Goal: Obtain resource: Download file/media

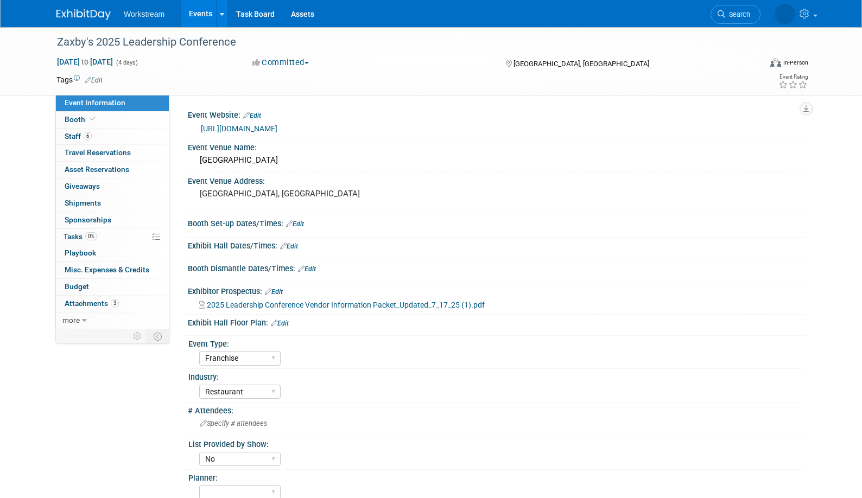
select select "Franchise"
select select "Restaurant"
select select "No"
click at [229, 160] on div "Marriott Phoenix Desert Ridge Resort & Spa" at bounding box center [496, 160] width 601 height 17
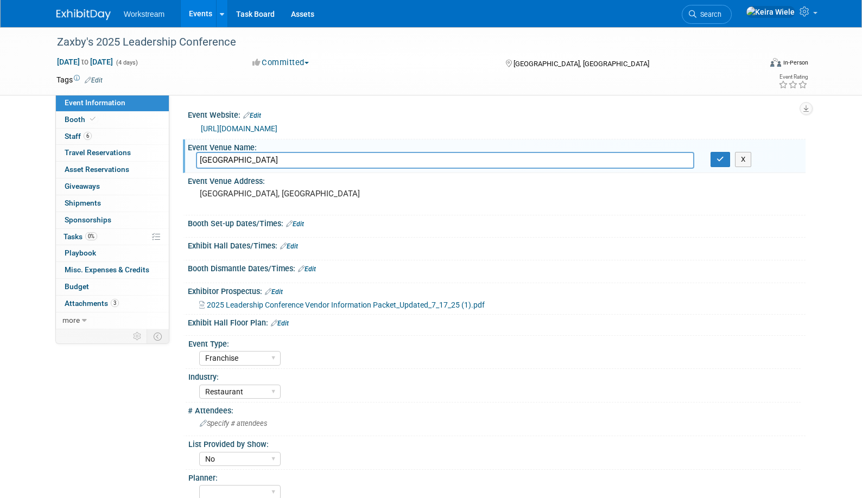
click at [229, 160] on input "Marriott Phoenix Desert Ridge Resort & Spa" at bounding box center [445, 160] width 498 height 17
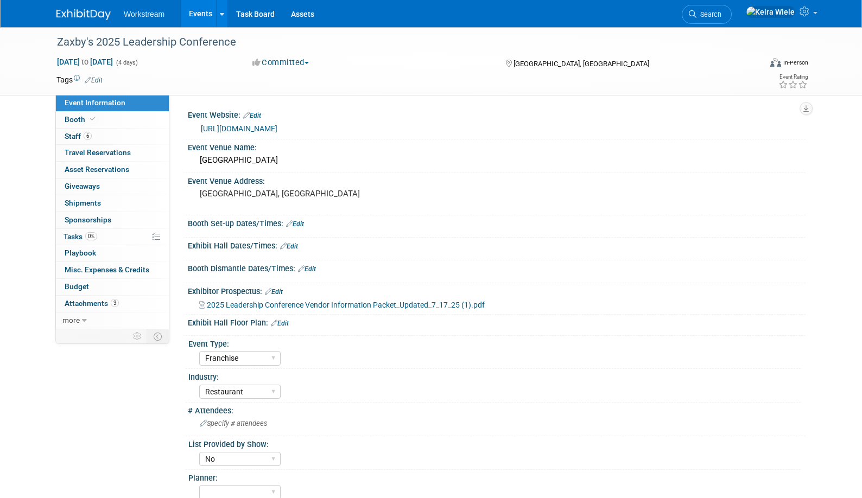
select select "Franchise"
select select "Restaurant"
select select "No"
click at [396, 303] on span "2025 Leadership Conference Vendor Information Packet_Updated_7_17_25 (1).pdf" at bounding box center [346, 305] width 278 height 9
